Goal: Information Seeking & Learning: Find specific fact

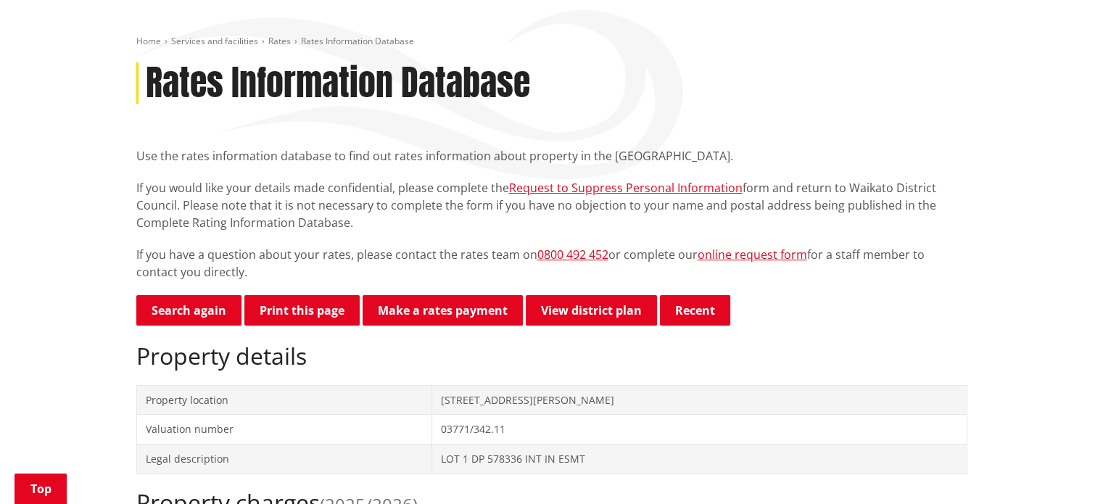
scroll to position [72, 0]
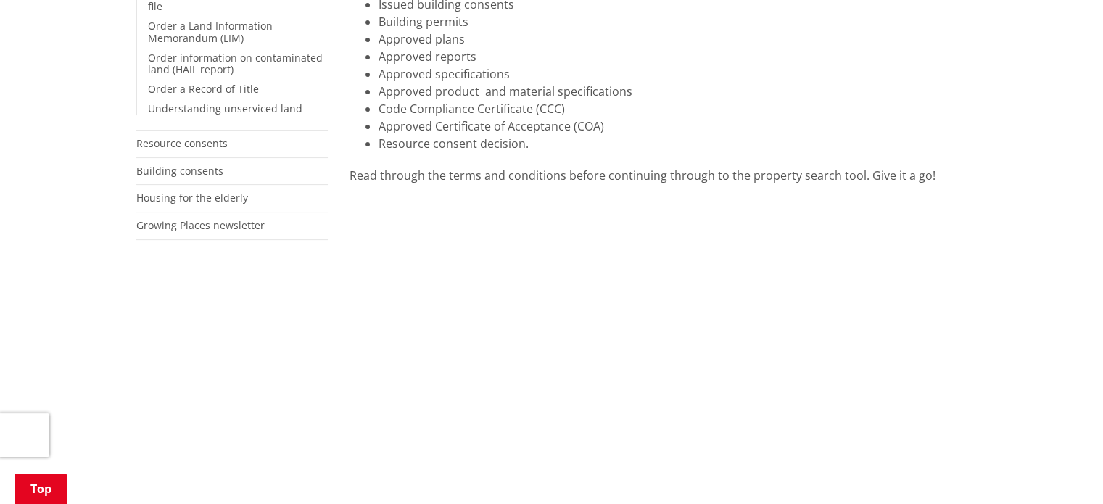
scroll to position [435, 0]
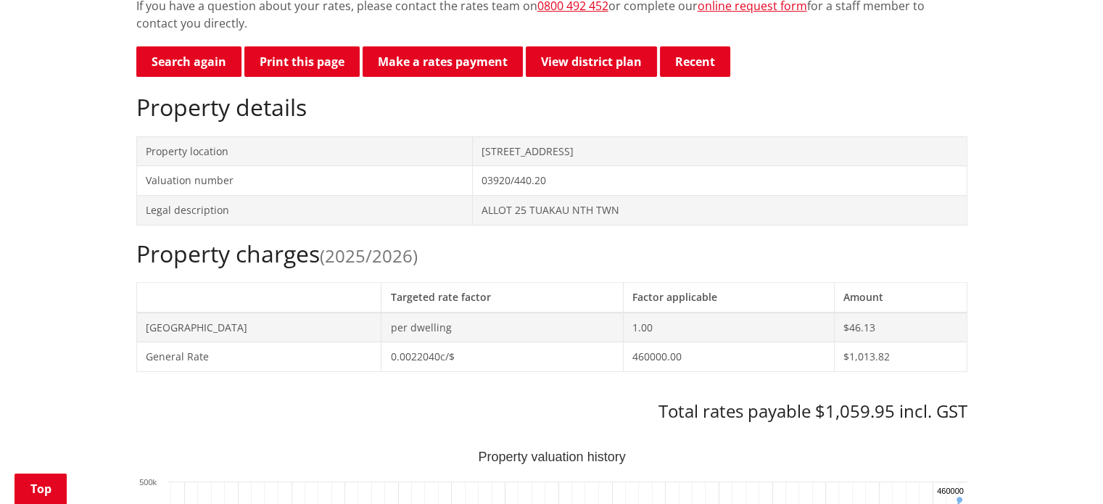
scroll to position [217, 0]
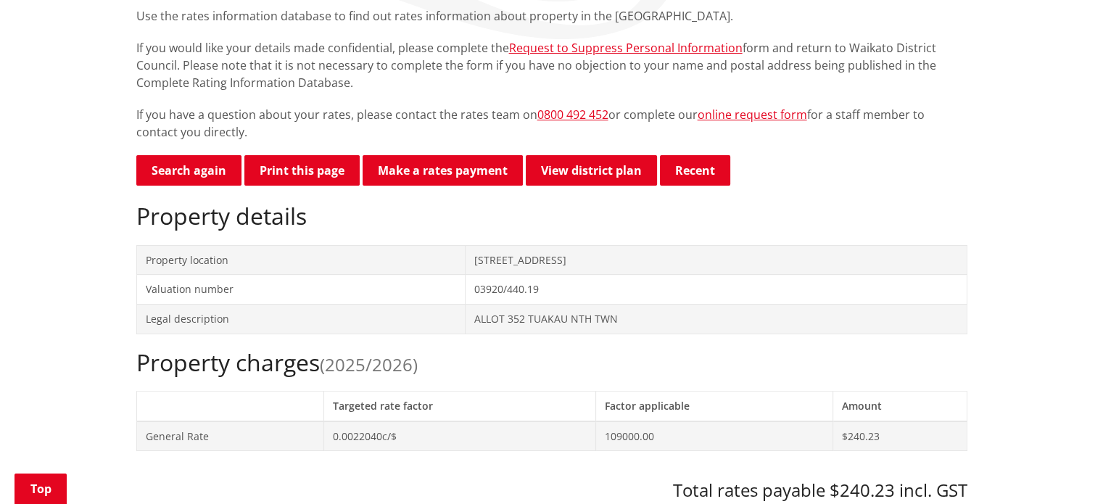
scroll to position [290, 0]
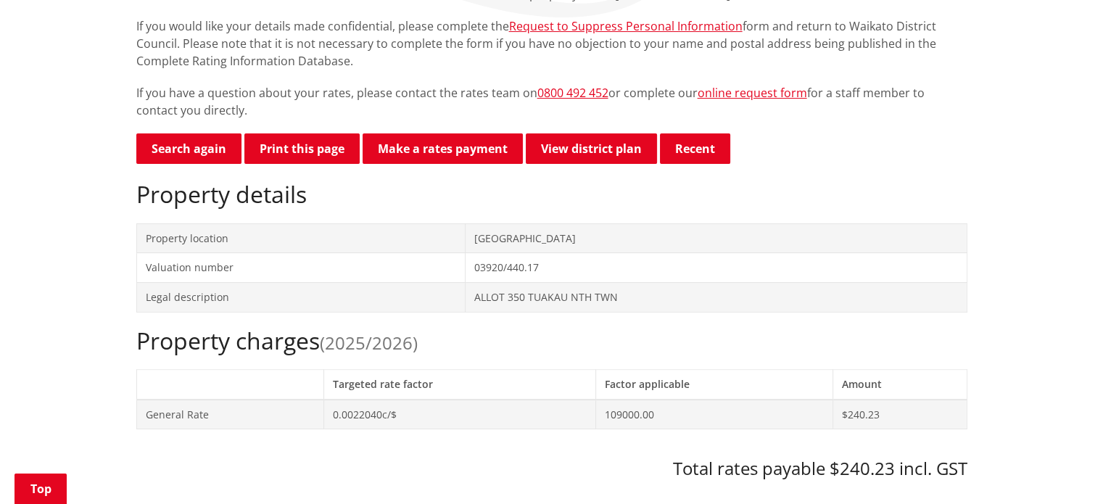
scroll to position [435, 0]
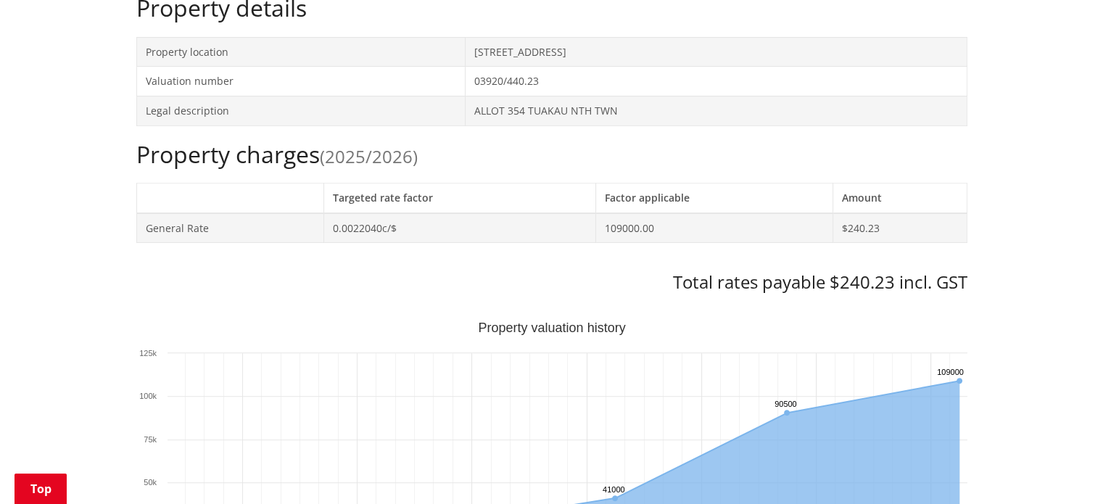
scroll to position [290, 0]
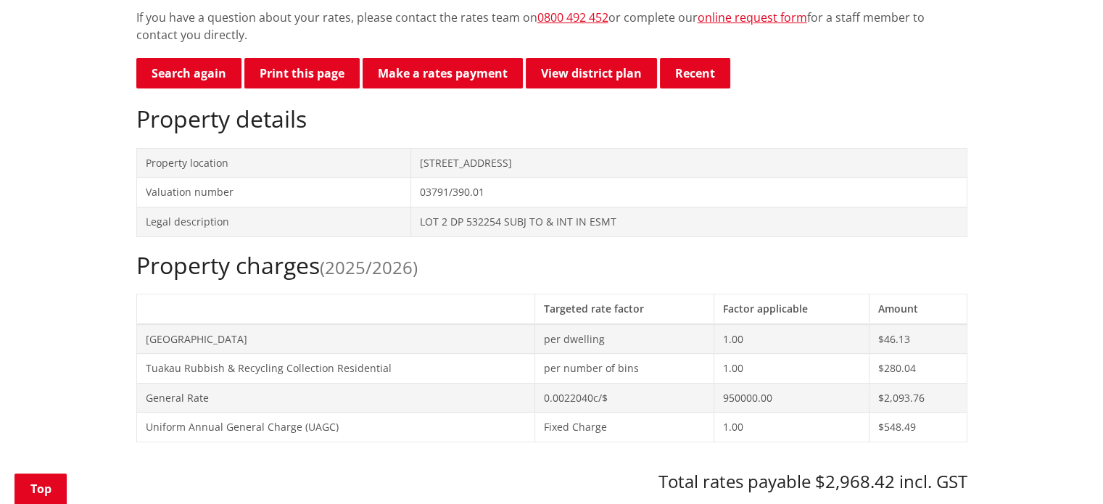
scroll to position [580, 0]
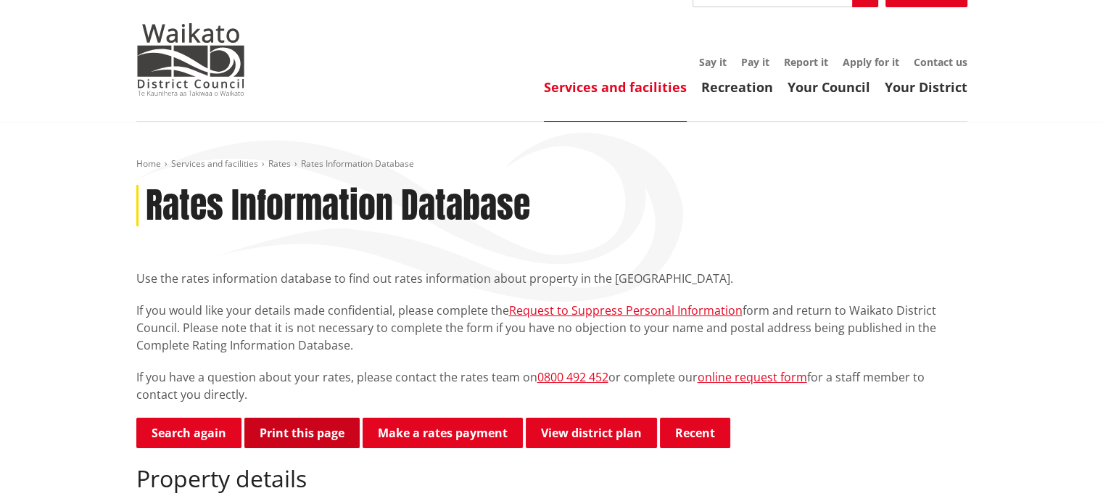
scroll to position [72, 0]
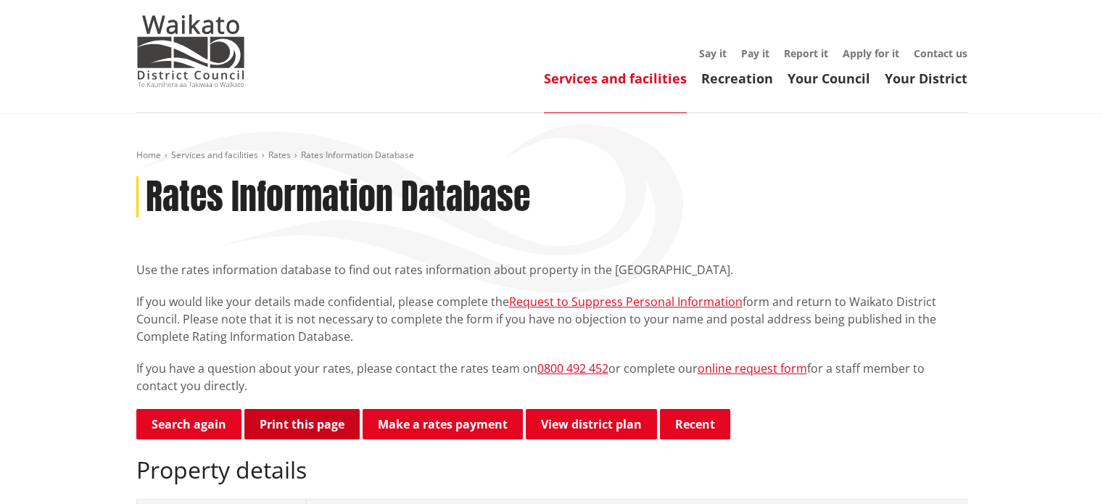
click at [302, 432] on button "Print this page" at bounding box center [301, 424] width 115 height 30
